Goal: Transaction & Acquisition: Book appointment/travel/reservation

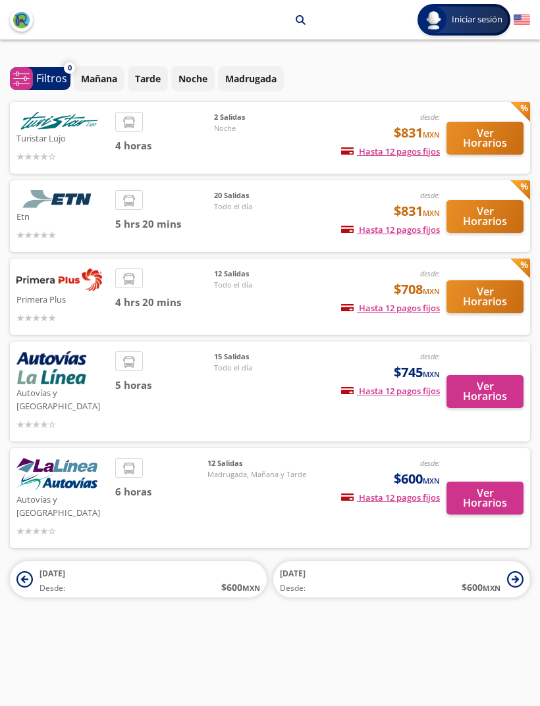
click at [485, 214] on button "Ver Horarios" at bounding box center [484, 216] width 77 height 33
click at [475, 386] on button "Ver Horarios" at bounding box center [484, 391] width 77 height 33
click at [491, 214] on button "Ver Horarios" at bounding box center [484, 216] width 77 height 33
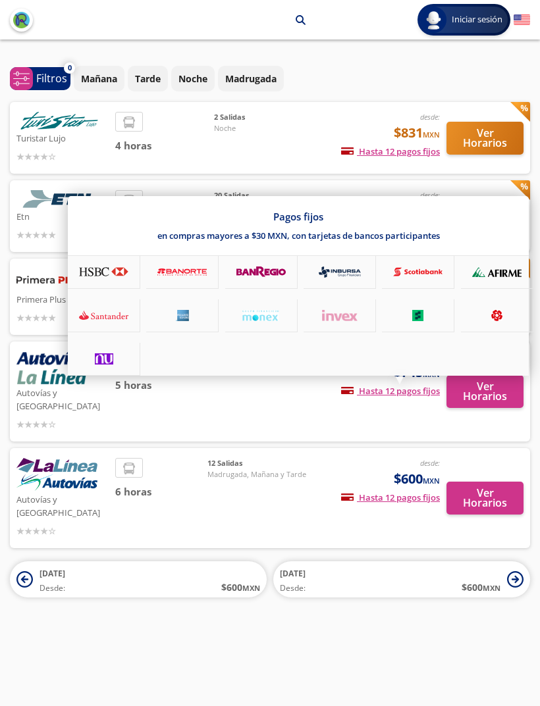
click at [391, 391] on span "Hasta 12 pagos fijos" at bounding box center [390, 391] width 99 height 12
click at [296, 429] on div at bounding box center [270, 353] width 540 height 706
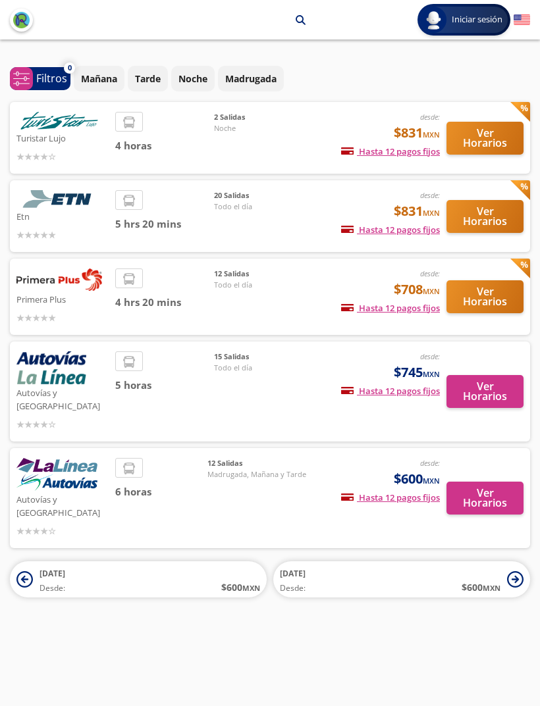
click at [337, 363] on div "desde: $745 MXN Hasta 12 pagos fijos Pagos fijos en compras mayores a $30 MXN, …" at bounding box center [376, 391] width 127 height 80
click at [482, 388] on button "Ver Horarios" at bounding box center [484, 391] width 77 height 33
click at [490, 482] on button "Ver Horarios" at bounding box center [484, 498] width 77 height 33
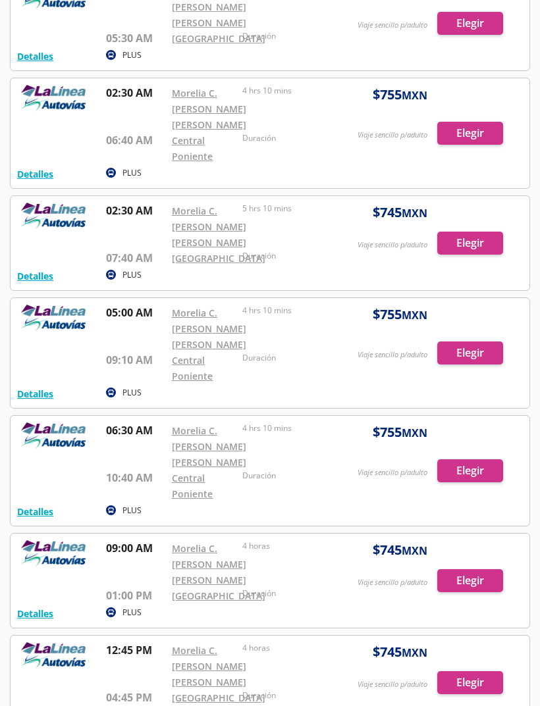
scroll to position [127, 0]
